Goal: Task Accomplishment & Management: Manage account settings

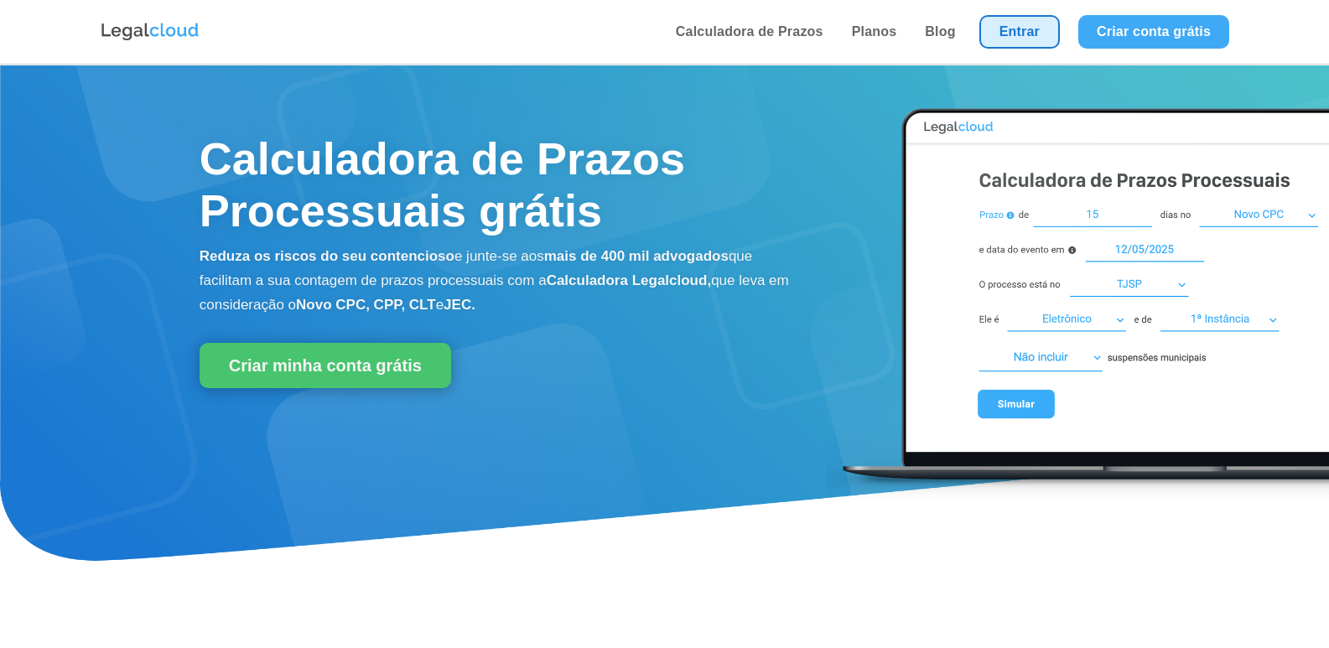
click at [1048, 24] on link "Entrar" at bounding box center [1020, 32] width 81 height 34
click at [970, 23] on ul "Calculadora de Prazos Planos Blog Entrar Criar conta grátis" at bounding box center [950, 32] width 577 height 64
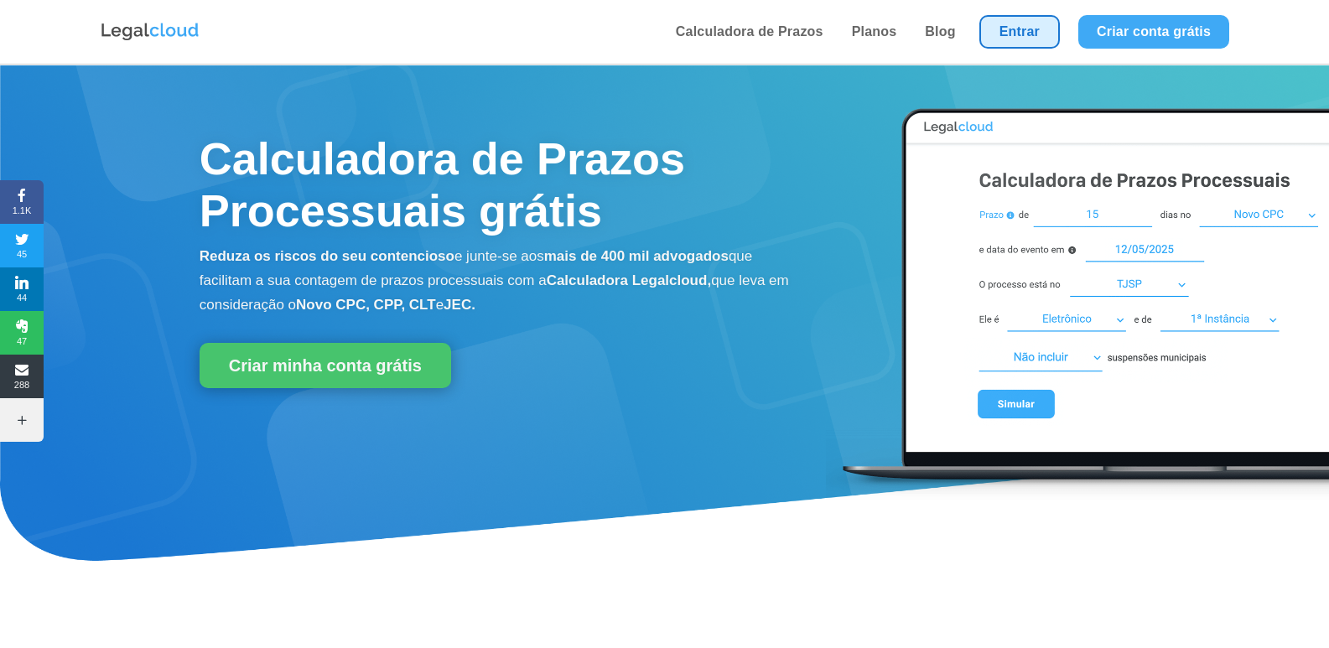
click at [1017, 23] on link "Entrar" at bounding box center [1020, 32] width 81 height 34
